Goal: Find specific fact: Find specific fact

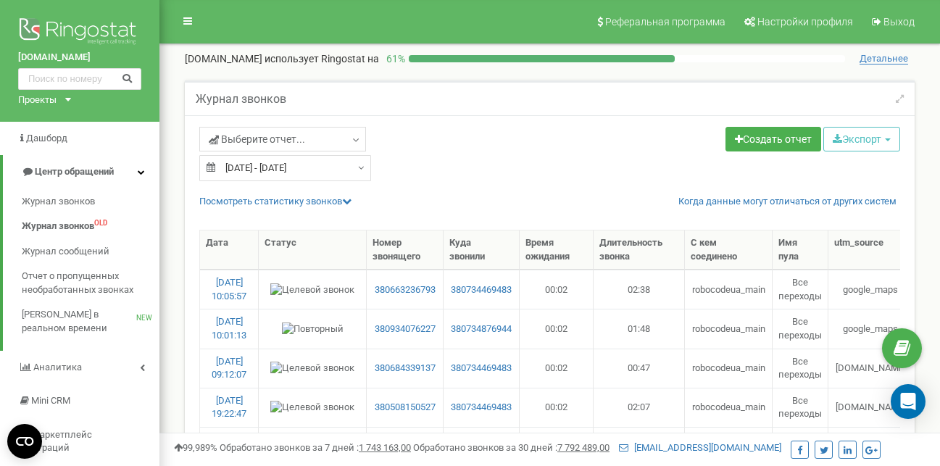
select select "50"
drag, startPoint x: 439, startPoint y: 407, endPoint x: 383, endPoint y: 407, distance: 56.5
click at [383, 407] on td "380508150527" at bounding box center [405, 407] width 77 height 39
copy link "0508150527"
drag, startPoint x: 438, startPoint y: 365, endPoint x: 386, endPoint y: 367, distance: 52.3
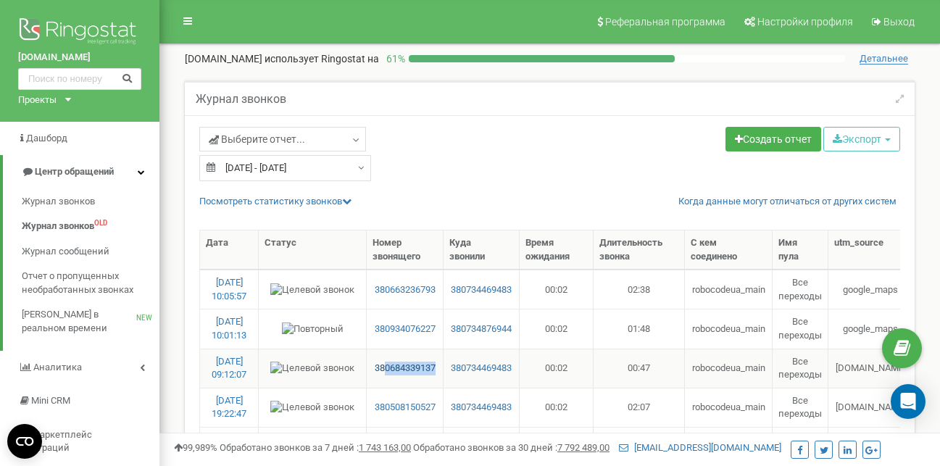
click at [386, 367] on td "380684339137" at bounding box center [405, 368] width 77 height 39
copy link "0684339137"
drag, startPoint x: 438, startPoint y: 329, endPoint x: 384, endPoint y: 331, distance: 53.7
copy link "0934076227"
drag, startPoint x: 410, startPoint y: 222, endPoint x: 487, endPoint y: 225, distance: 76.9
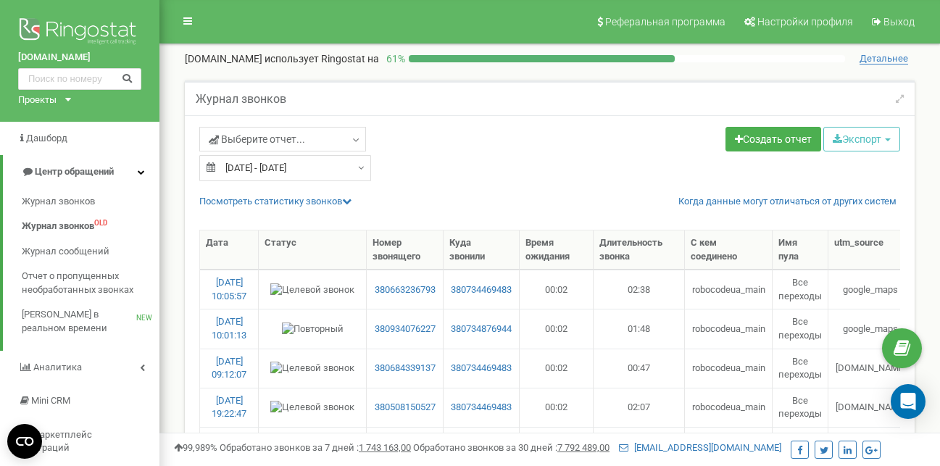
click at [487, 225] on div at bounding box center [549, 222] width 701 height 14
drag, startPoint x: 436, startPoint y: 330, endPoint x: 385, endPoint y: 333, distance: 51.5
copy link "0934076227"
drag, startPoint x: 438, startPoint y: 288, endPoint x: 386, endPoint y: 285, distance: 52.3
copy link "0663236793"
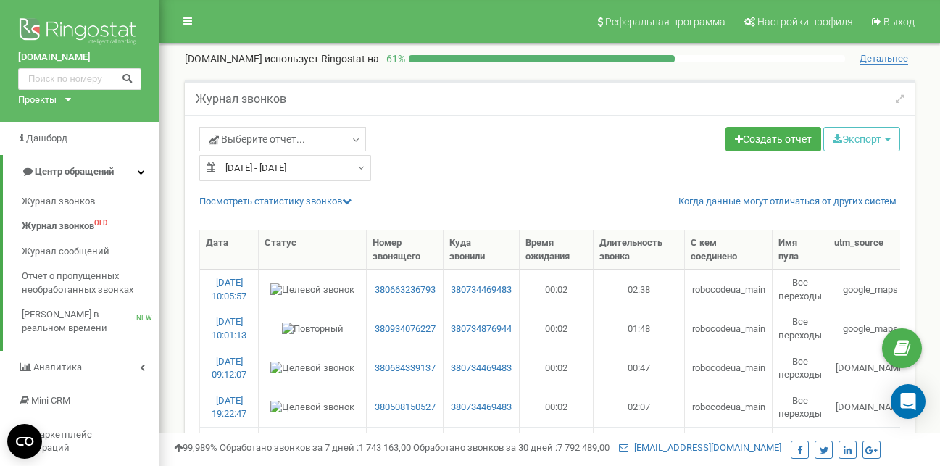
select select "50"
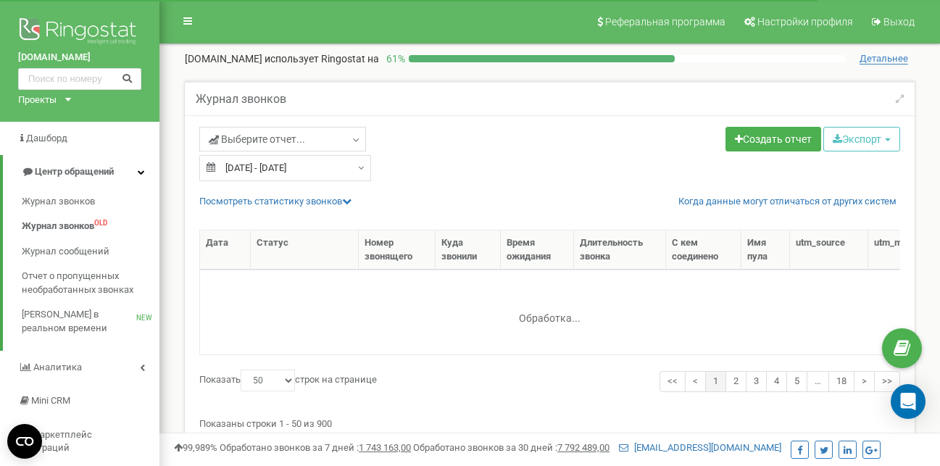
select select "50"
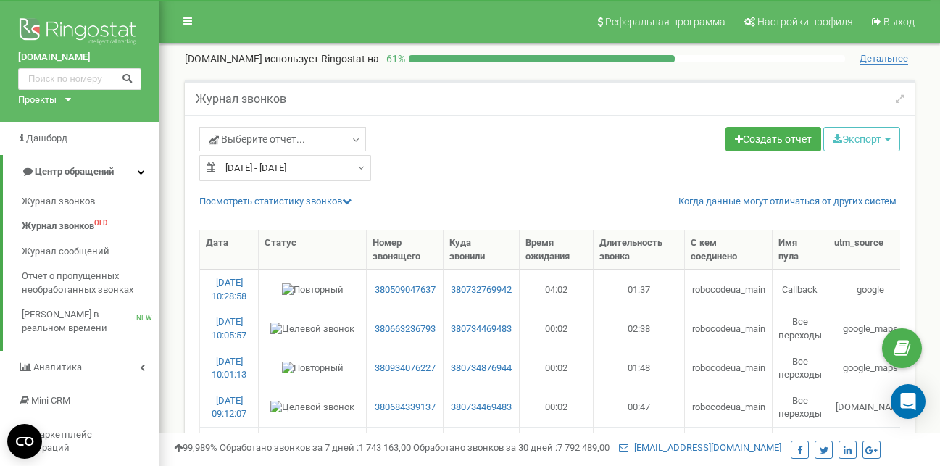
select select "50"
drag, startPoint x: 441, startPoint y: 288, endPoint x: 400, endPoint y: 273, distance: 43.1
click at [384, 288] on td "380938837623" at bounding box center [405, 289] width 77 height 39
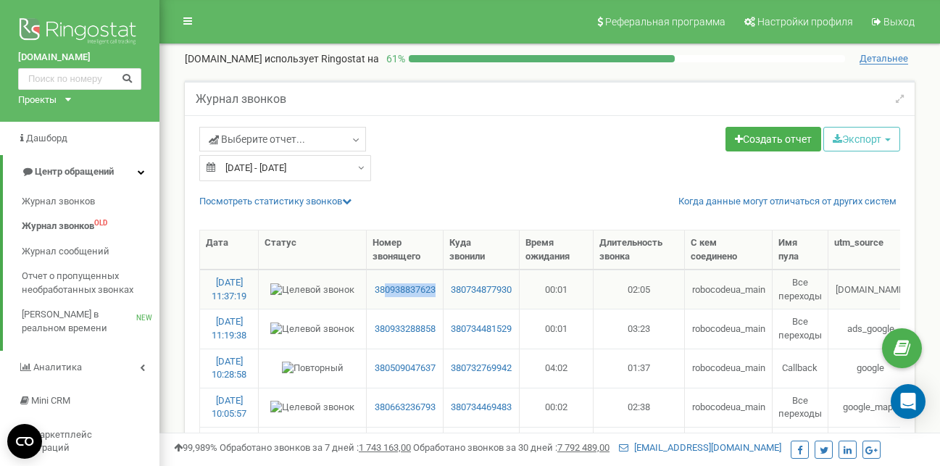
copy link "0938837623"
